Goal: Information Seeking & Learning: Learn about a topic

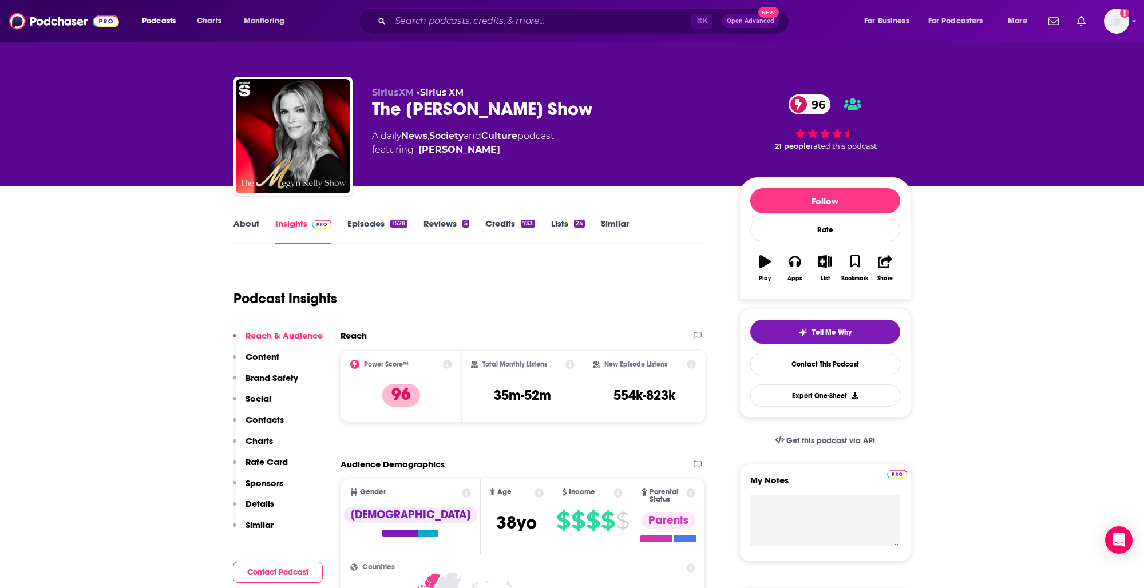
click at [245, 226] on link "About" at bounding box center [246, 231] width 26 height 26
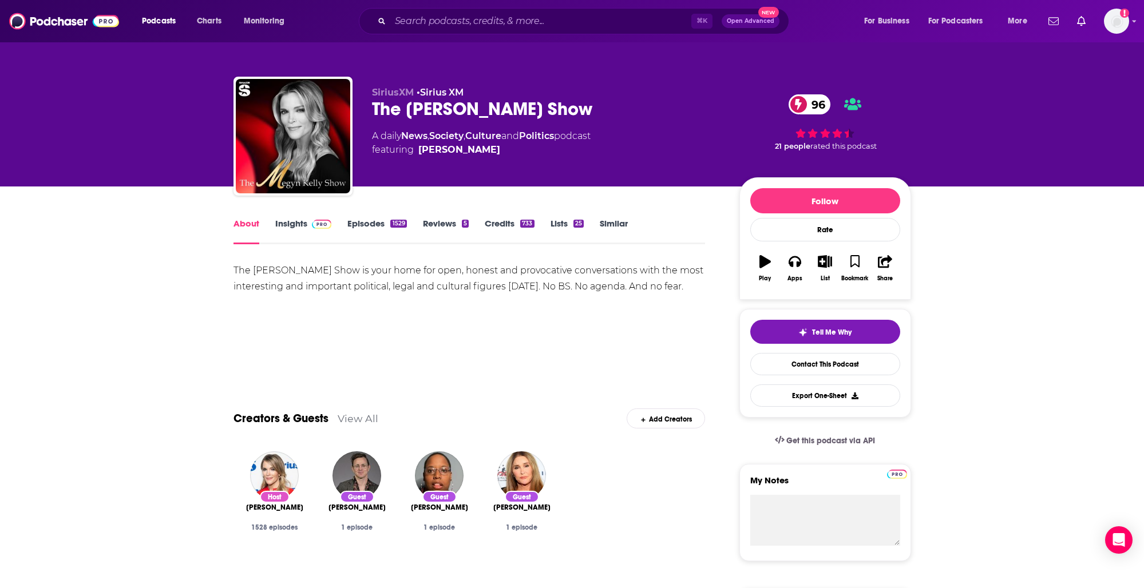
click at [293, 226] on link "Insights" at bounding box center [303, 231] width 57 height 26
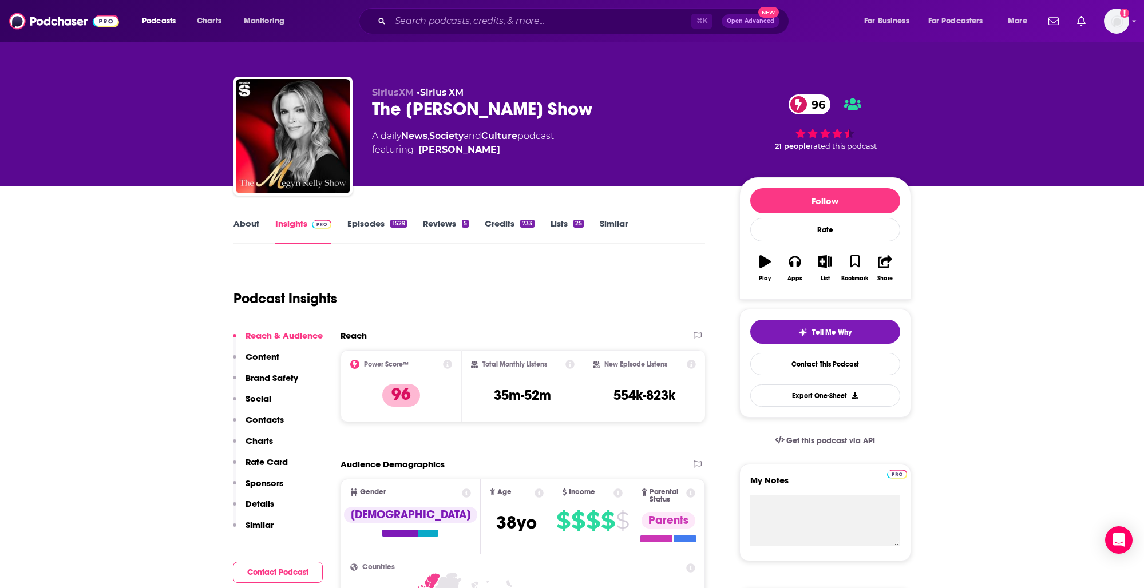
click at [376, 227] on link "Episodes 1529" at bounding box center [376, 231] width 59 height 26
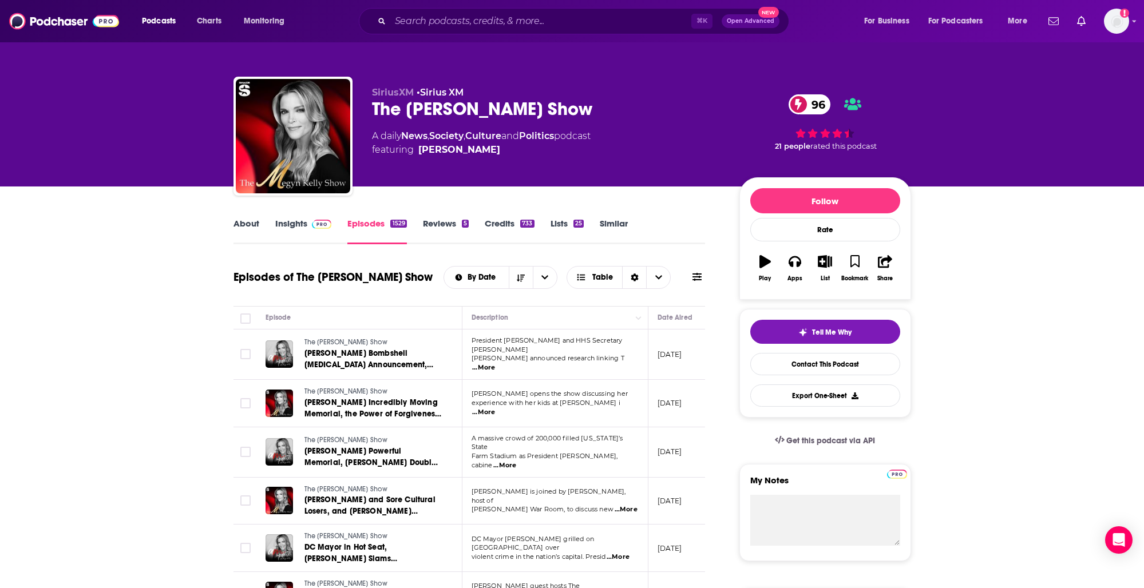
click at [249, 227] on link "About" at bounding box center [246, 231] width 26 height 26
